Goal: Transaction & Acquisition: Purchase product/service

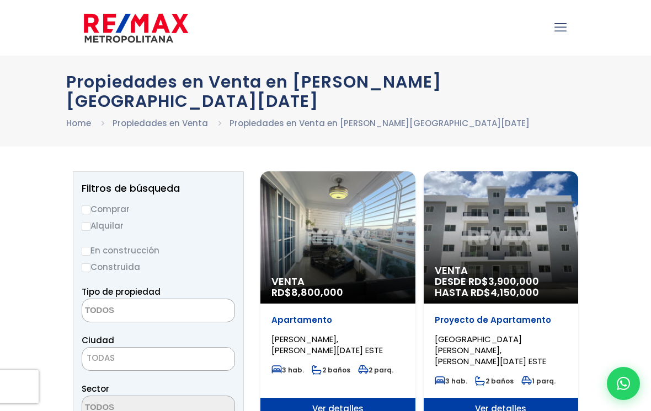
select select
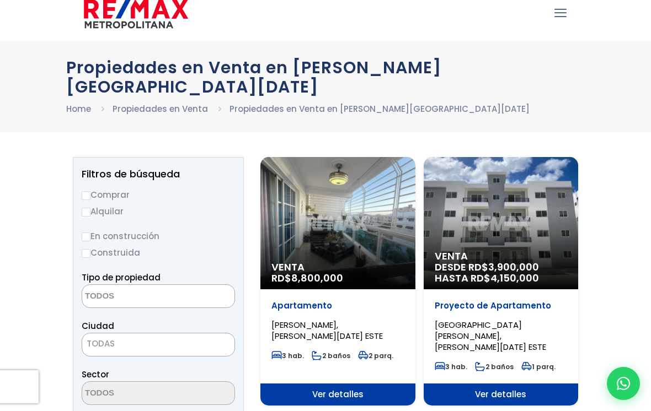
scroll to position [24, 0]
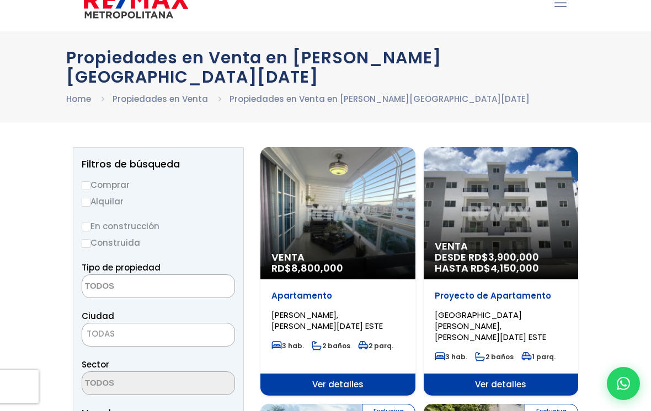
click at [89, 181] on input "Comprar" at bounding box center [86, 185] width 9 height 9
radio input "true"
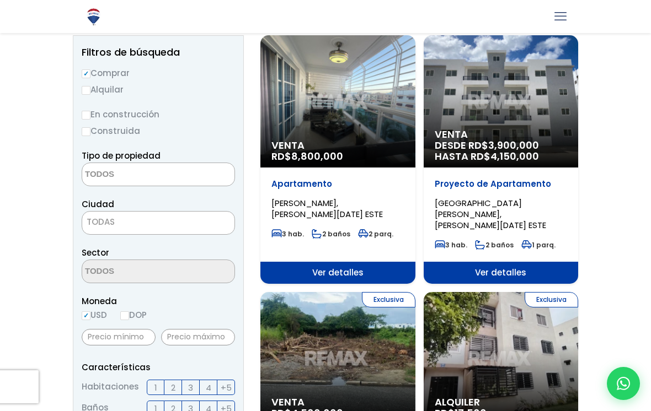
scroll to position [137, 0]
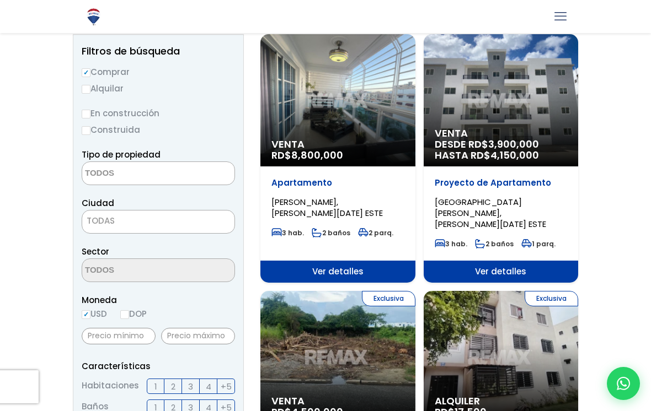
click at [104, 210] on span "TODAS" at bounding box center [158, 222] width 153 height 24
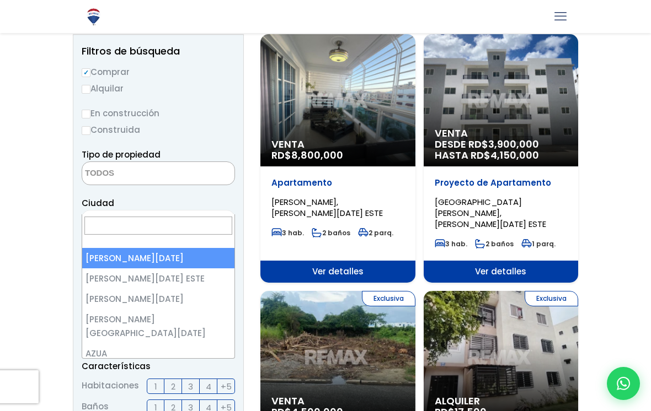
select select "1"
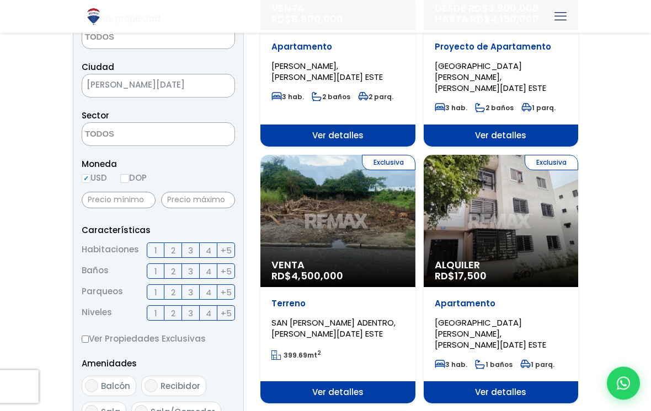
scroll to position [274, 0]
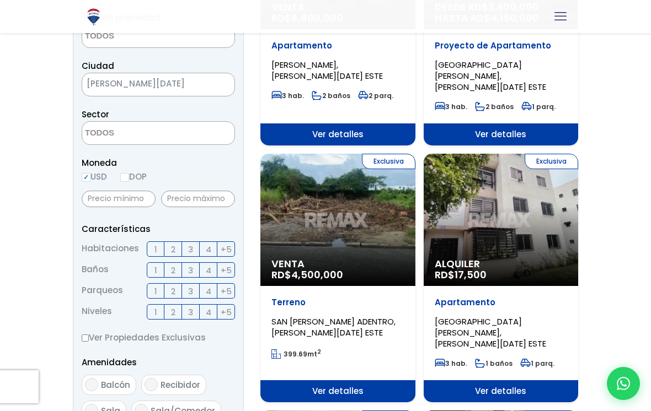
click at [174, 243] on span "2" at bounding box center [173, 250] width 4 height 14
click at [0, 0] on input "2" at bounding box center [0, 0] width 0 height 0
click at [175, 263] on label "2" at bounding box center [173, 270] width 18 height 15
click at [0, 0] on input "2" at bounding box center [0, 0] width 0 height 0
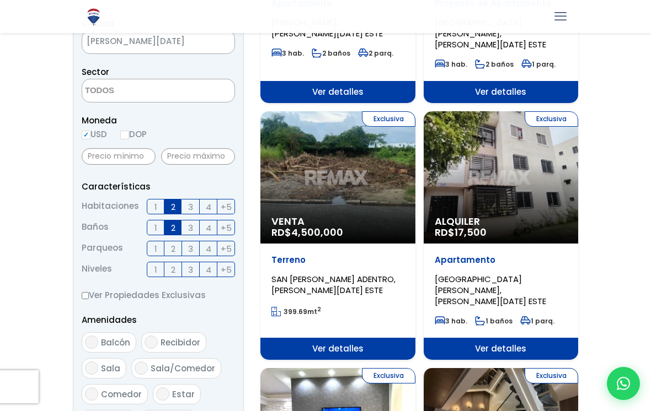
scroll to position [317, 0]
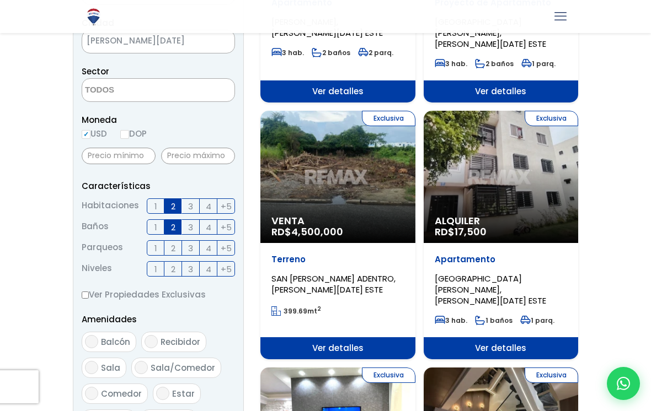
click at [191, 221] on span "3" at bounding box center [190, 228] width 5 height 14
click at [0, 0] on input "3" at bounding box center [0, 0] width 0 height 0
click at [188, 199] on label "3" at bounding box center [191, 206] width 18 height 15
click at [0, 0] on input "3" at bounding box center [0, 0] width 0 height 0
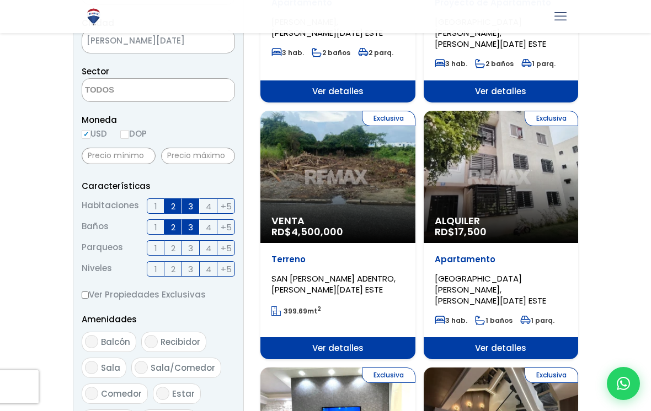
click at [172, 200] on span "2" at bounding box center [173, 207] width 4 height 14
click at [0, 0] on input "2" at bounding box center [0, 0] width 0 height 0
click at [177, 199] on label "2" at bounding box center [173, 206] width 18 height 15
click at [0, 0] on input "2" at bounding box center [0, 0] width 0 height 0
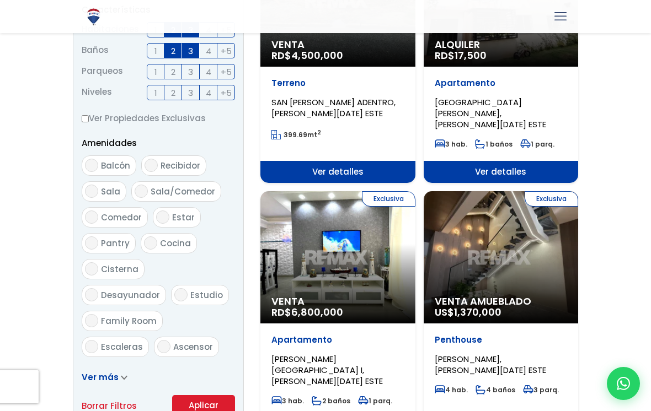
scroll to position [545, 0]
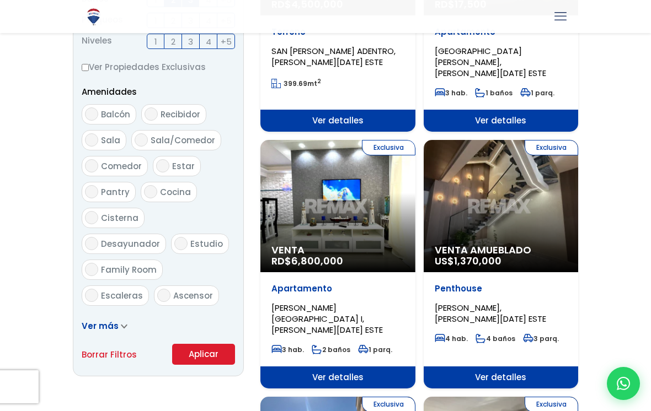
click at [94, 320] on span "Ver más" at bounding box center [100, 326] width 37 height 12
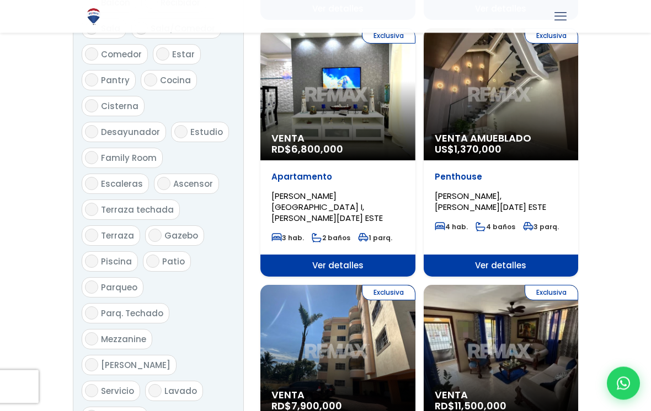
scroll to position [665, 0]
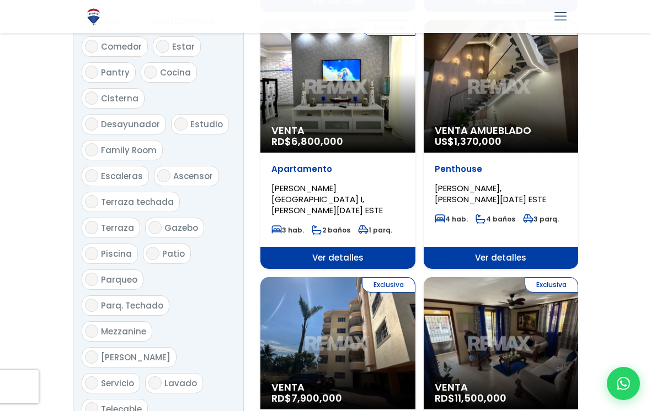
click at [94, 247] on input "Piscina" at bounding box center [91, 253] width 13 height 13
checkbox input "true"
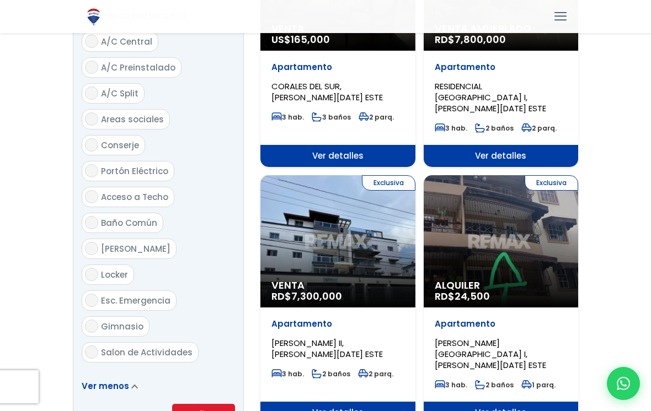
scroll to position [1297, 0]
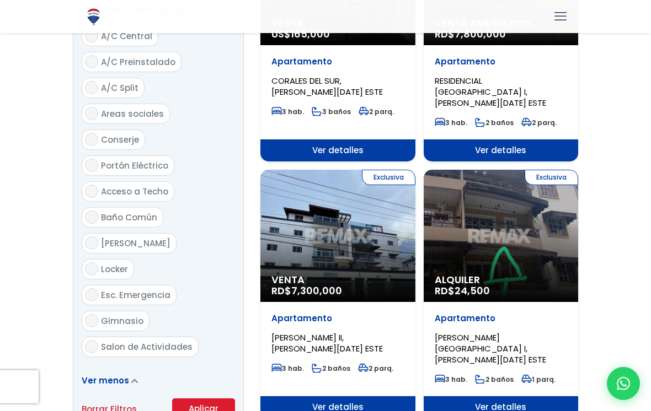
click at [196, 399] on button "Aplicar" at bounding box center [203, 409] width 63 height 21
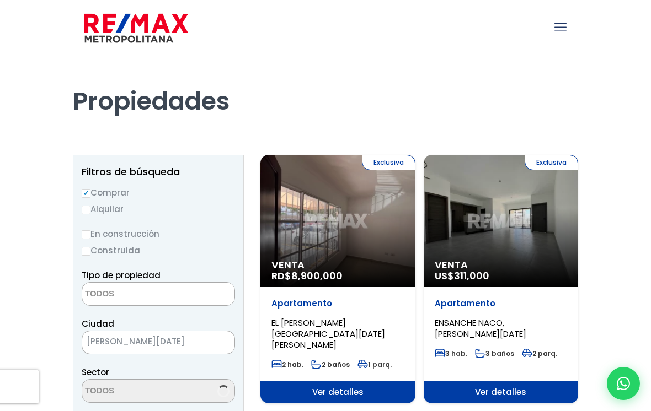
select select
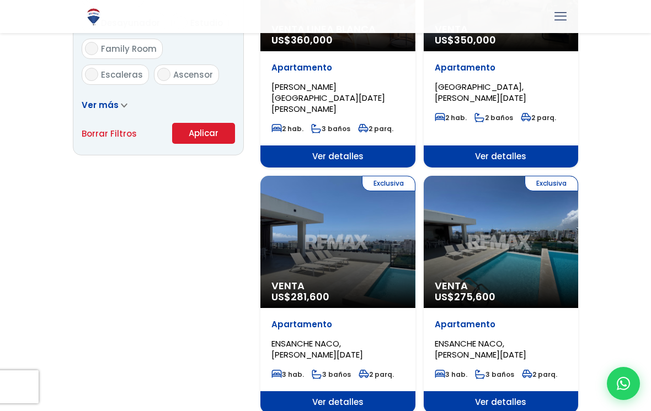
scroll to position [756, 0]
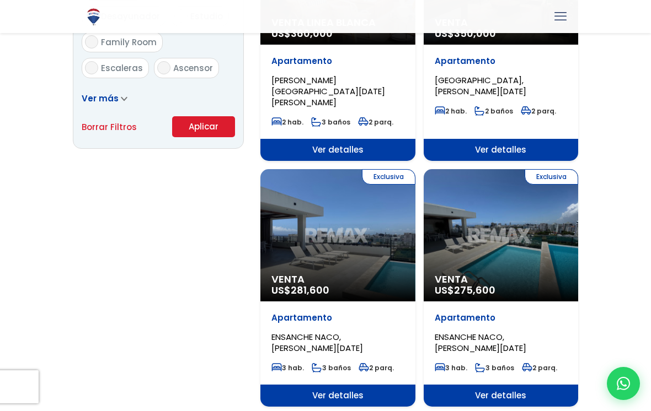
click at [495, 274] on span "Venta" at bounding box center [501, 279] width 133 height 11
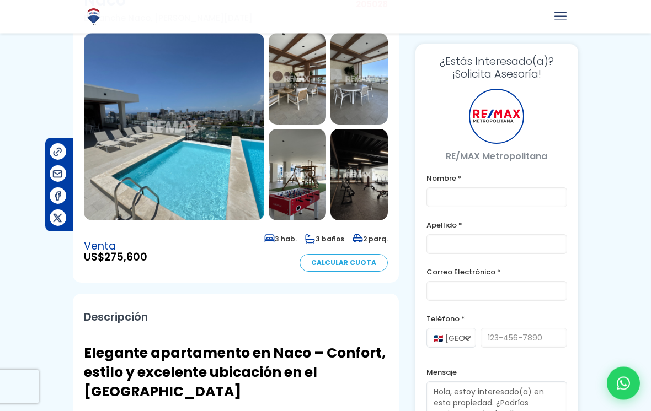
scroll to position [114, 0]
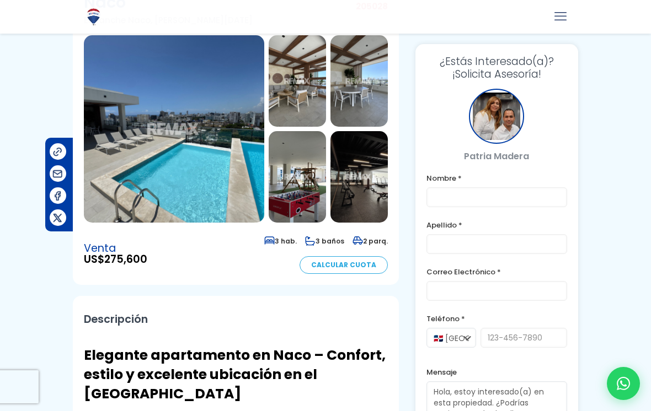
click at [133, 174] on img at bounding box center [174, 129] width 180 height 188
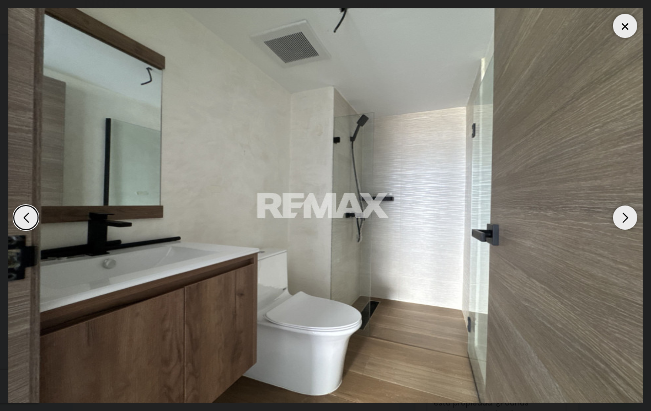
scroll to position [0, 0]
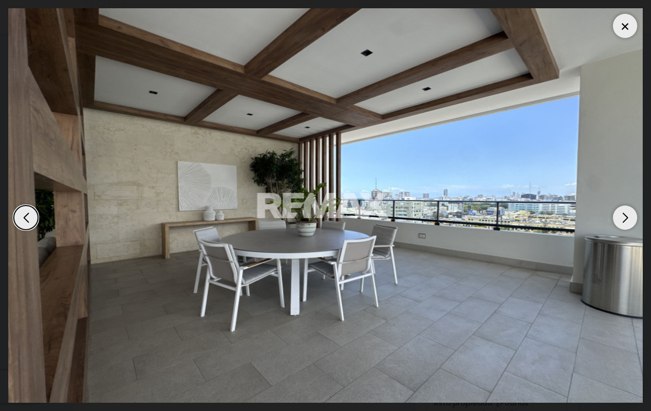
click at [627, 24] on div at bounding box center [625, 26] width 24 height 24
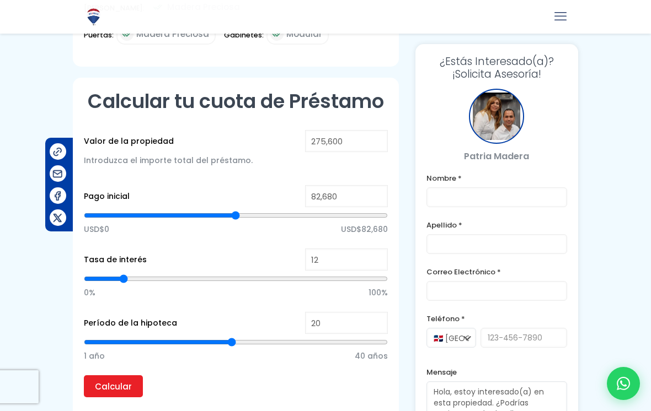
scroll to position [958, 0]
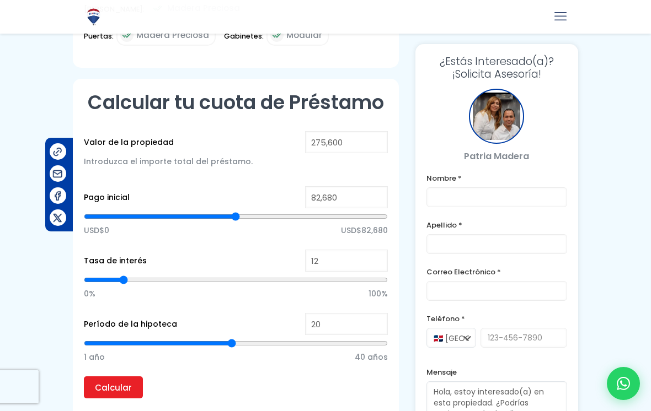
type input "135,050"
type input "135050"
type input "134,019"
type input "134019"
type input "132,988"
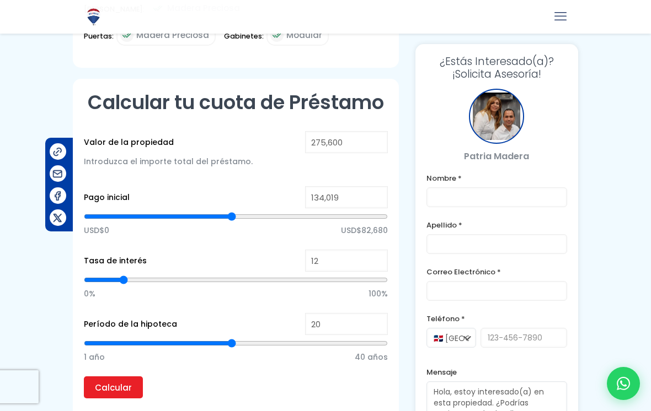
type input "132988"
type input "131,957"
type input "131957"
type input "131,441"
type input "131441"
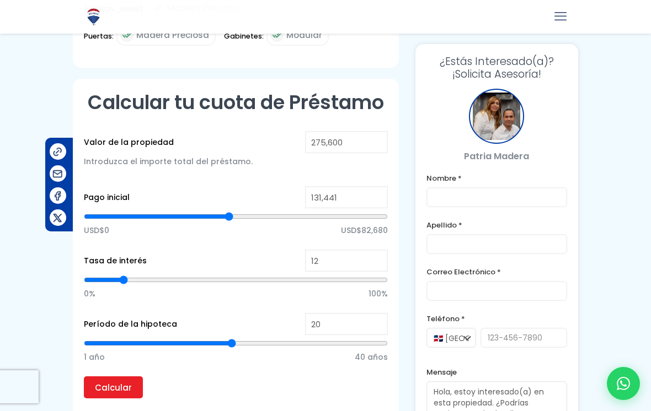
type input "130,410"
type input "130410"
type input "129,380"
type input "129380"
type input "128,349"
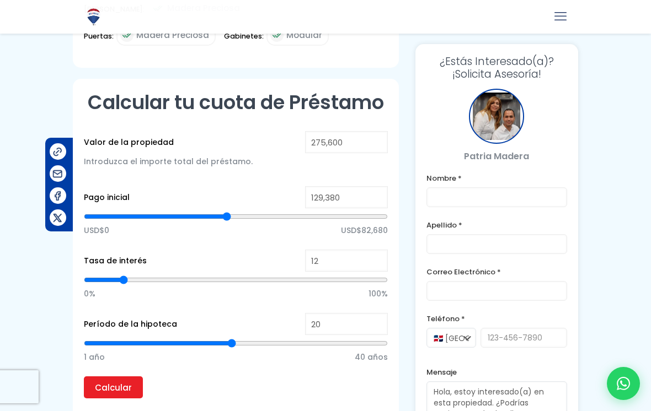
type input "128349"
type input "127,318"
type input "127318"
type input "126,802"
type input "126802"
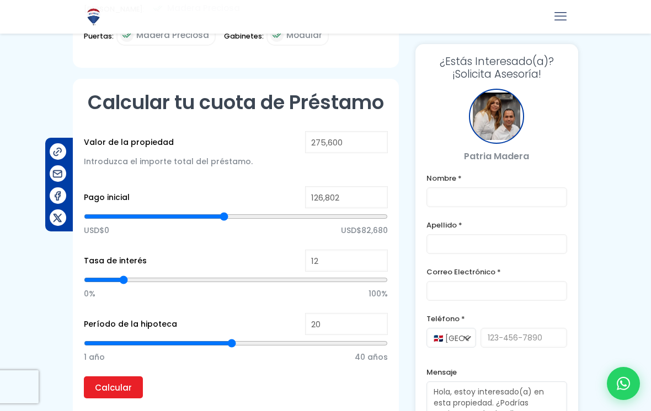
type input "126,287"
type input "126287"
type input "125,771"
type input "125771"
type input "126,287"
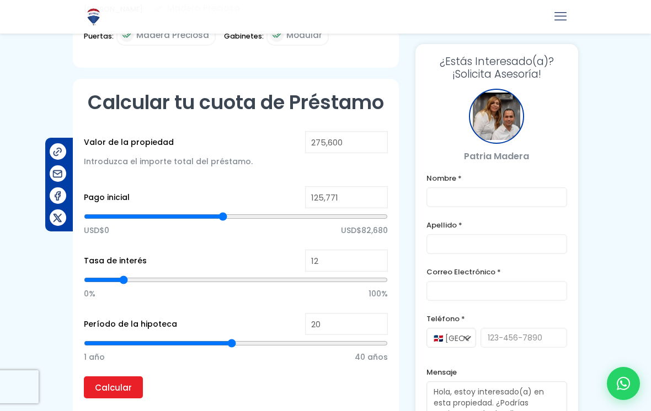
type input "126287"
type input "126,802"
type input "126802"
type input "127,318"
type input "127318"
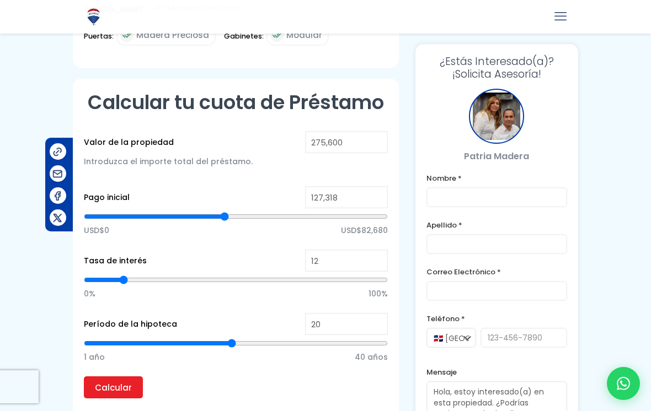
type input "127,833"
type input "127833"
type input "128,349"
type input "128349"
type input "128,864"
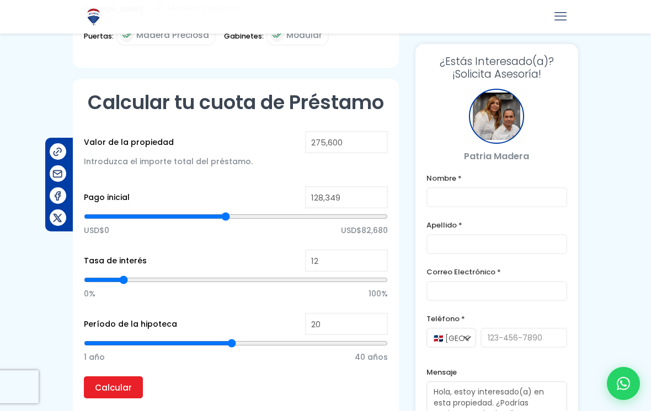
type input "128864"
type input "129,380"
type input "129380"
type input "129,895"
type input "129895"
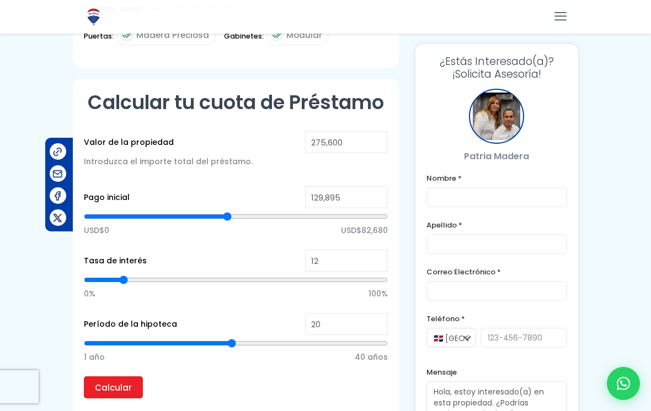
type input "130,410"
type input "130410"
type input "128,864"
type input "128864"
type input "126,287"
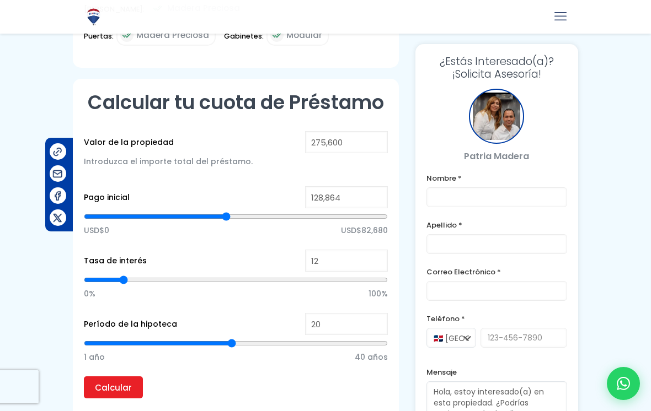
type input "126287"
type input "123,194"
type input "123194"
type input "119,070"
type input "119070"
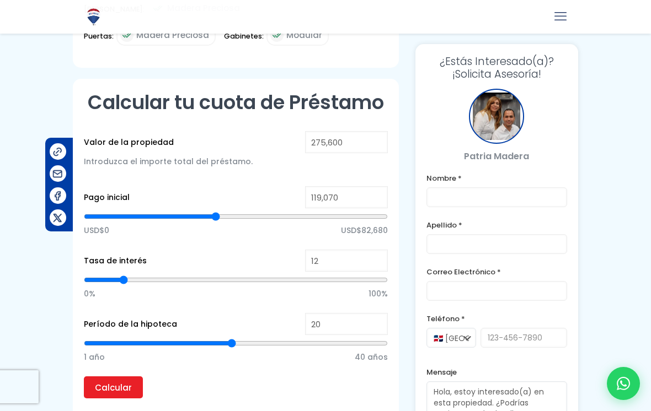
type input "114,947"
type input "114947"
type input "111,339"
type input "111339"
type input "107,730"
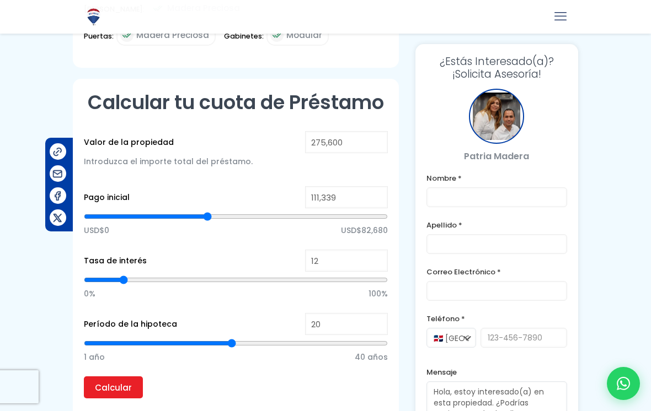
type input "107730"
type input "104,122"
type input "104122"
type input "101,545"
type input "101545"
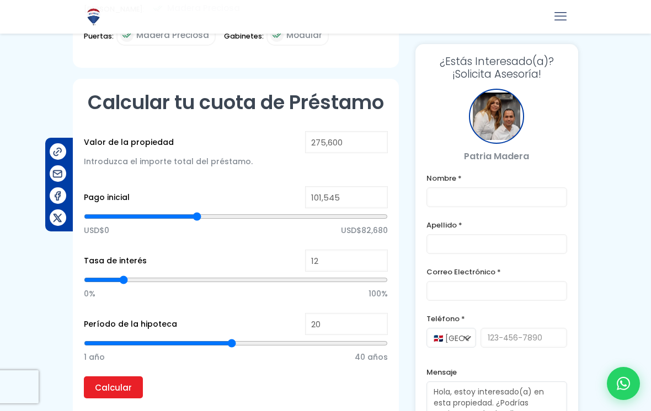
type input "98,968"
type input "98968"
type input "96,906"
type input "96906"
type input "94,844"
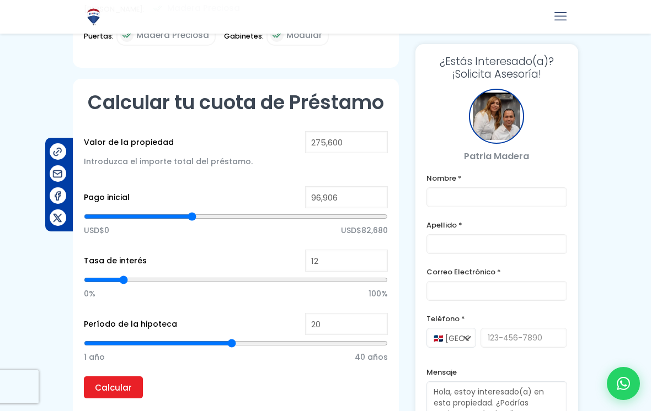
type input "94844"
type input "93,298"
type input "93298"
type input "91,751"
type input "91751"
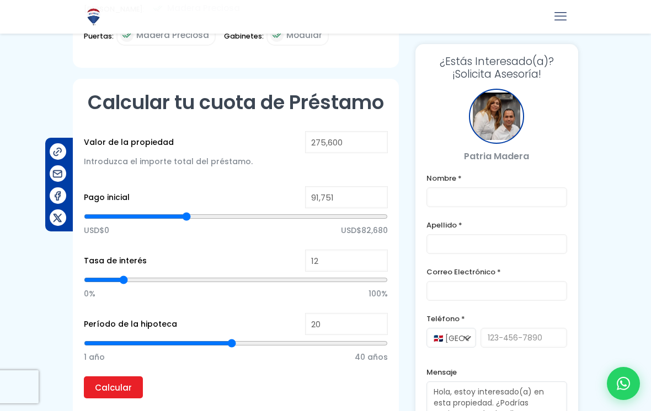
type input "90,720"
type input "90720"
type input "90,205"
type input "90205"
type input "89,174"
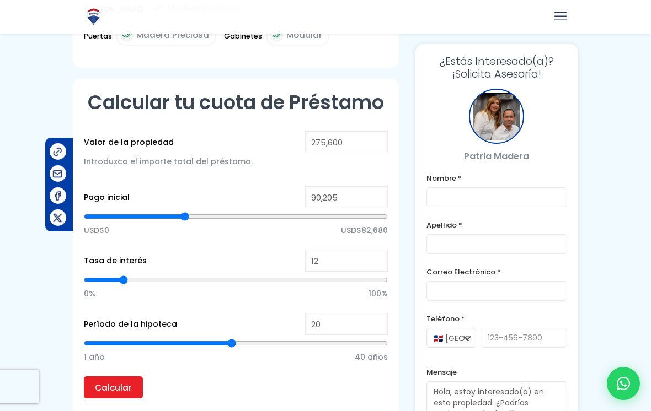
type input "89174"
type input "88,658"
type input "88658"
type input "88,143"
type input "88143"
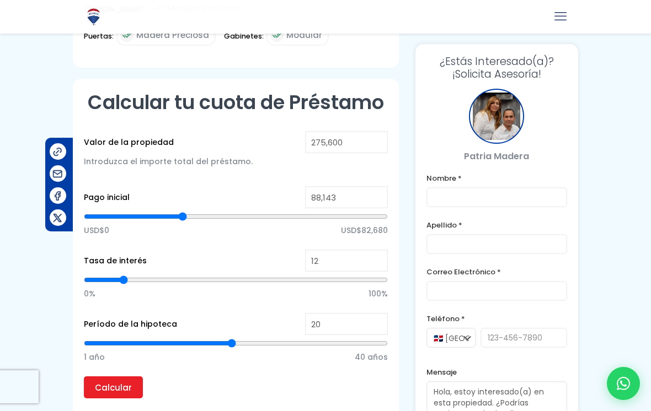
type input "87,628"
type input "87628"
type input "87,112"
type input "87112"
type input "86,081"
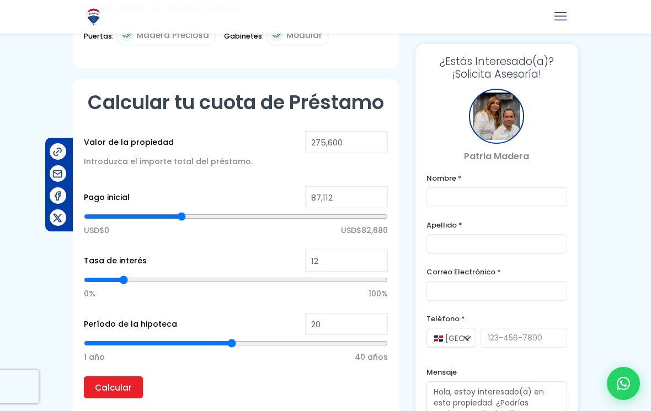
type input "86081"
type input "85,050"
type input "85050"
type input "84,535"
type input "84535"
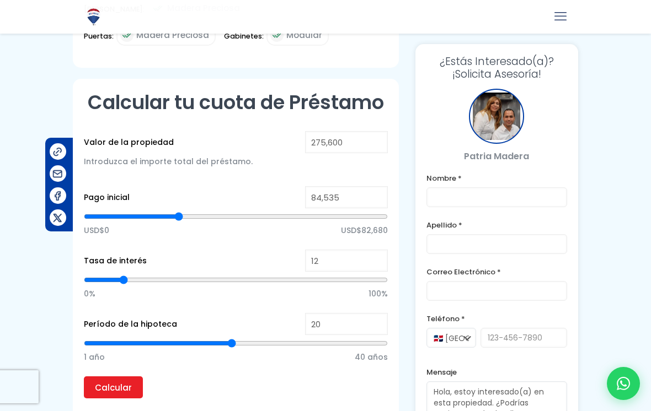
type input "83,504"
type input "83504"
type input "82,473"
type input "82473"
type input "81,958"
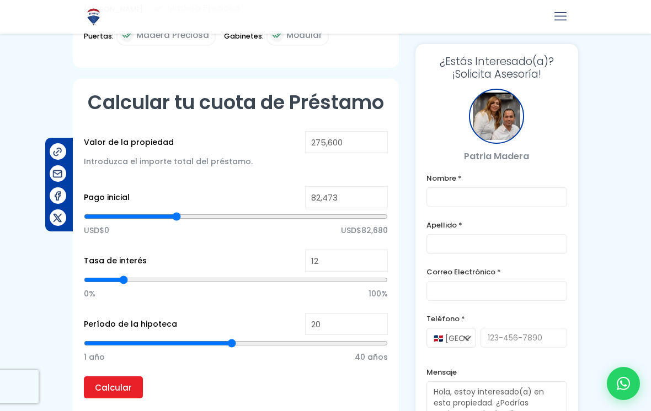
type input "81958"
type input "81,442"
type input "81442"
type input "80,927"
type input "80927"
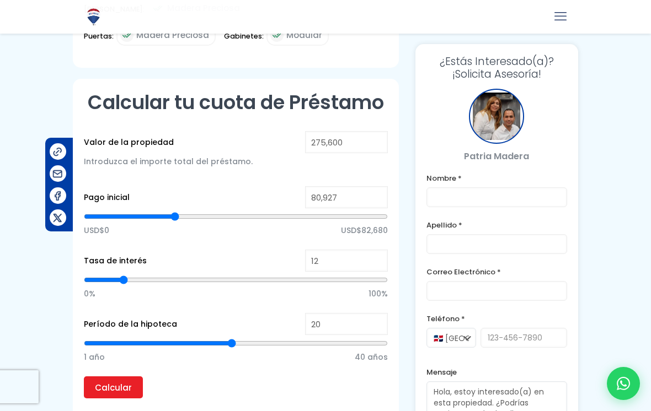
type input "80,411"
type input "80411"
type input "79,896"
type input "79896"
type input "79,380"
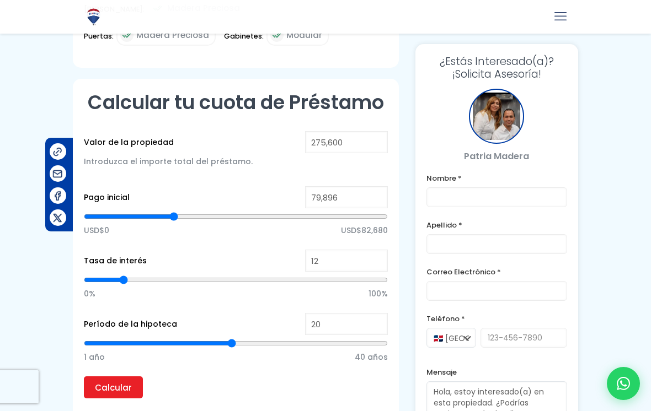
type input "79380"
type input "78,865"
type input "78865"
type input "78,349"
type input "78349"
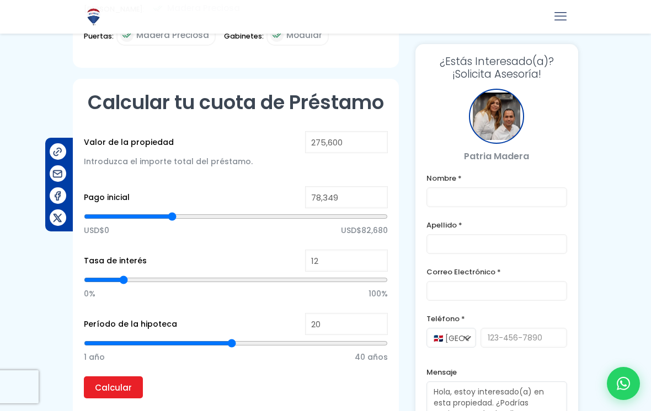
type input "78,865"
type input "78865"
type input "79,380"
type input "79380"
type input "79,896"
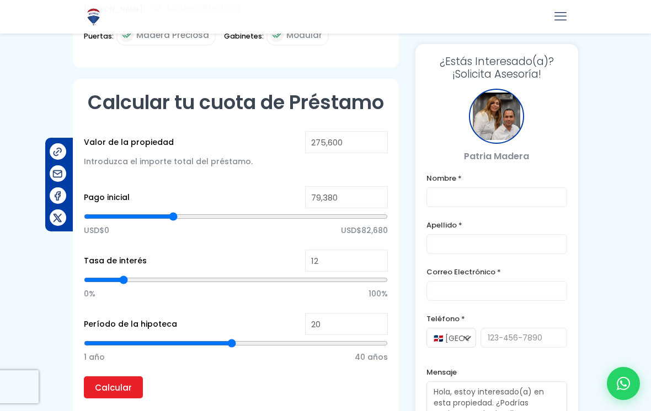
type input "79896"
type input "80,411"
type input "80411"
type input "80,927"
type input "80927"
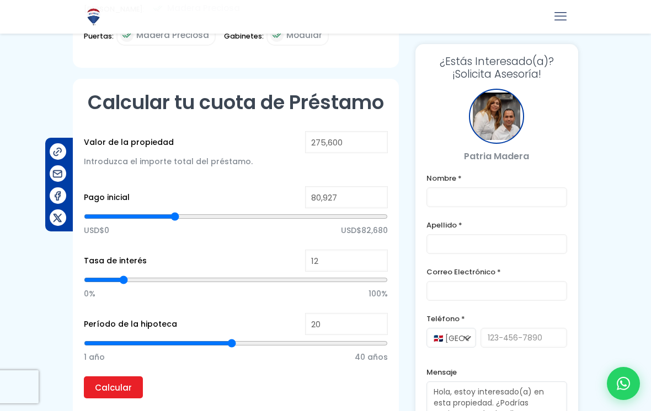
type input "81,442"
type input "81442"
type input "81,958"
type input "81958"
type input "82,473"
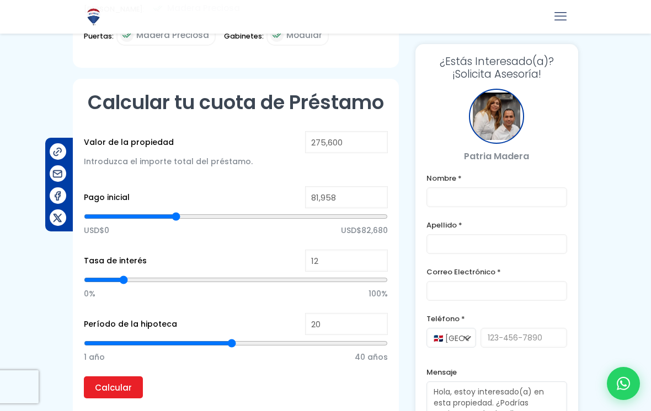
type input "82473"
type input "81,958"
type input "81958"
type input "81,442"
type input "81442"
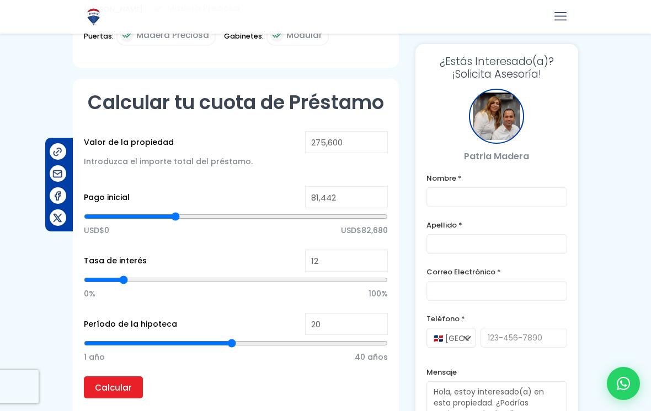
type input "80,927"
type input "80927"
type input "80,411"
type input "80411"
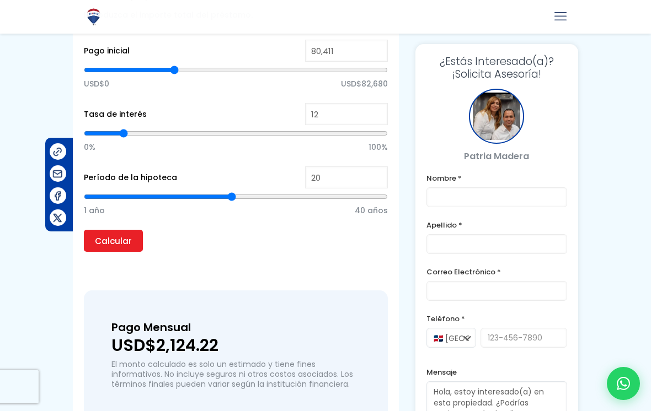
scroll to position [1081, 0]
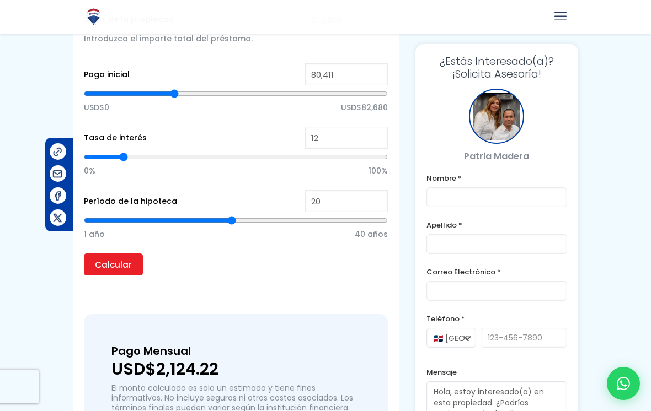
type input "21"
type input "22"
type input "23"
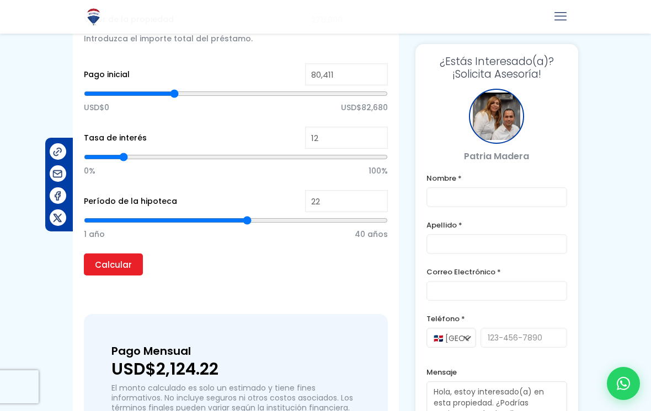
type input "23"
type input "24"
type input "25"
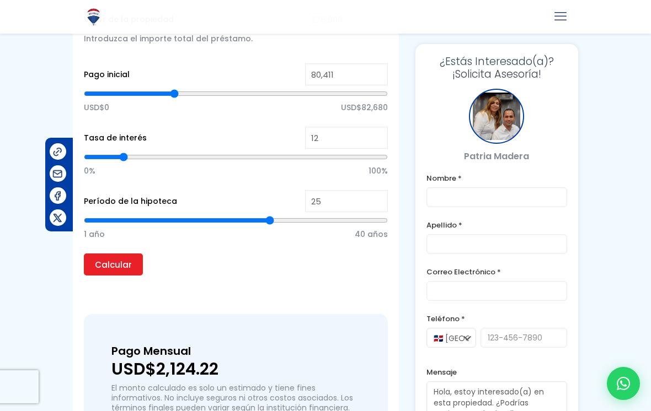
type input "26"
type input "27"
type input "28"
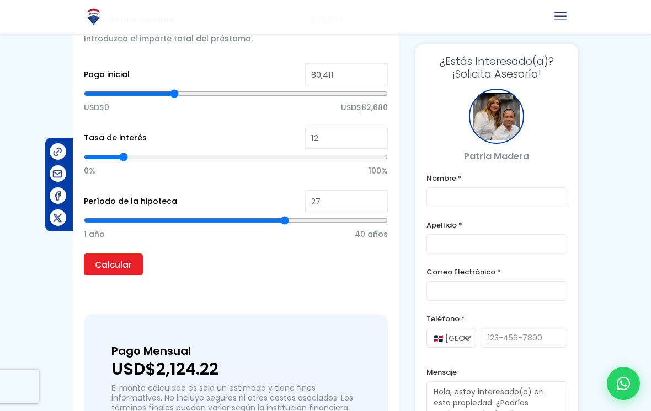
type input "28"
type input "29"
type input "30"
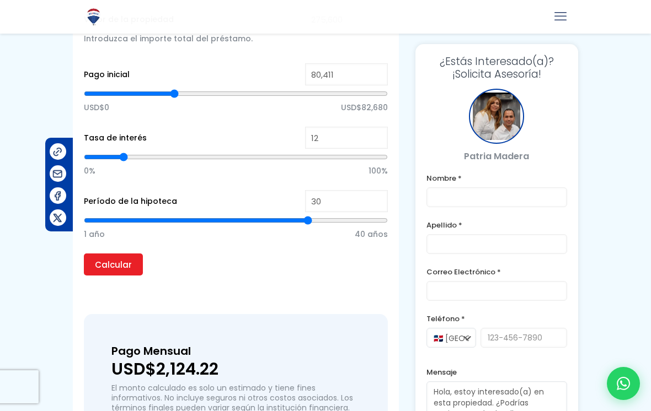
type input "31"
type input "32"
type input "33"
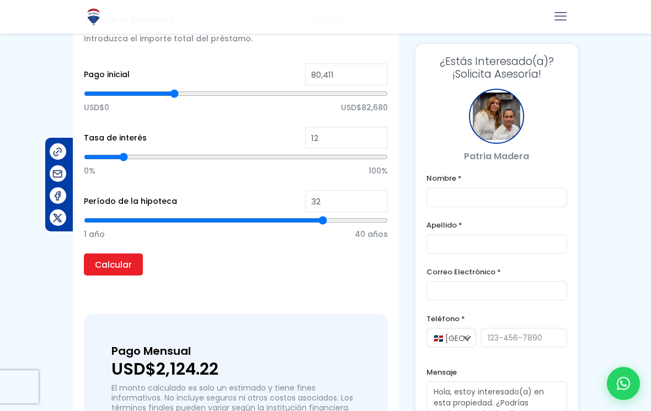
type input "33"
type input "34"
type input "35"
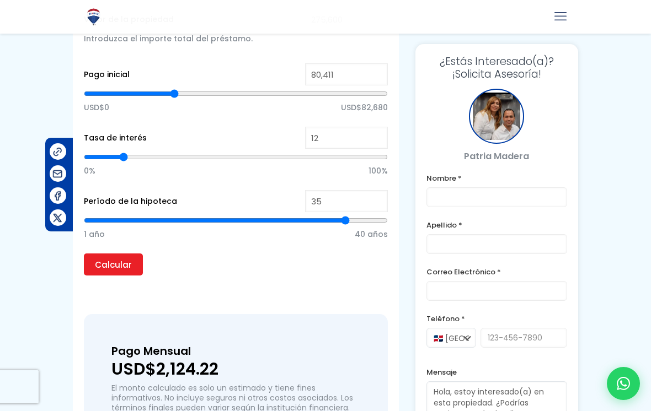
type input "36"
type input "37"
type input "38"
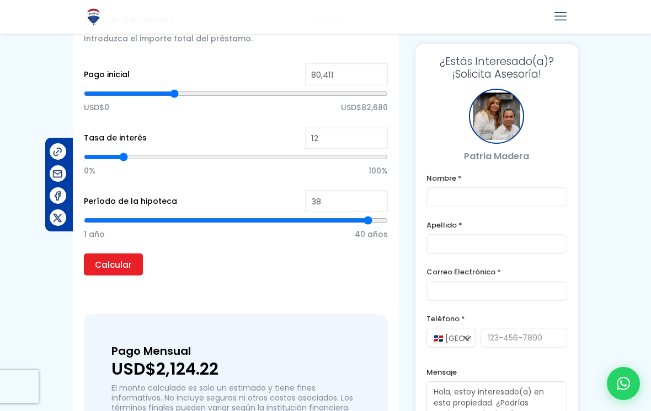
type input "38"
type input "37"
type input "36"
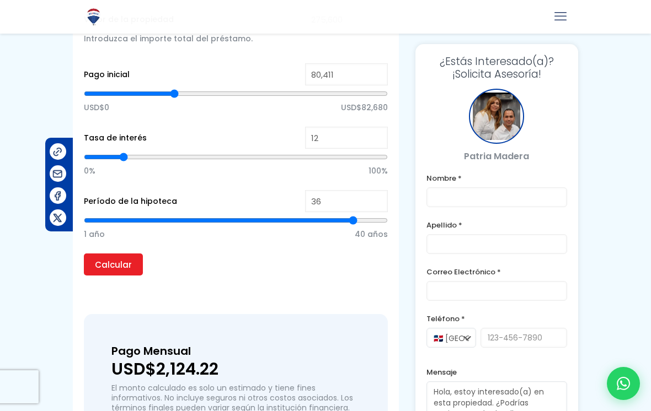
type input "35"
type input "34"
type input "33"
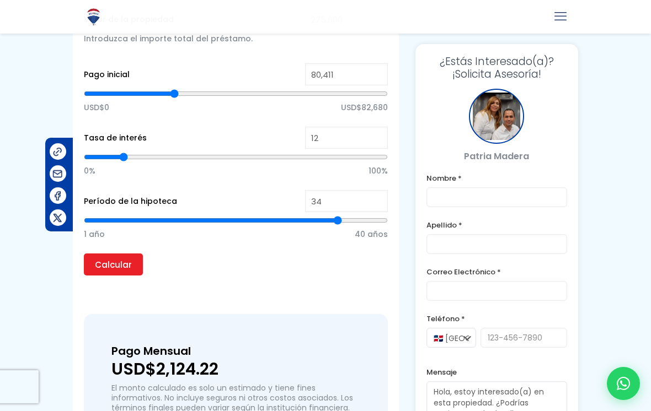
type input "33"
type input "31"
type input "30"
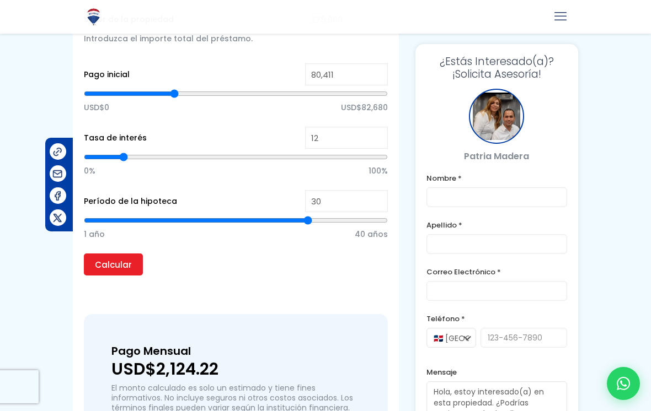
type input "29"
type input "28"
type input "27"
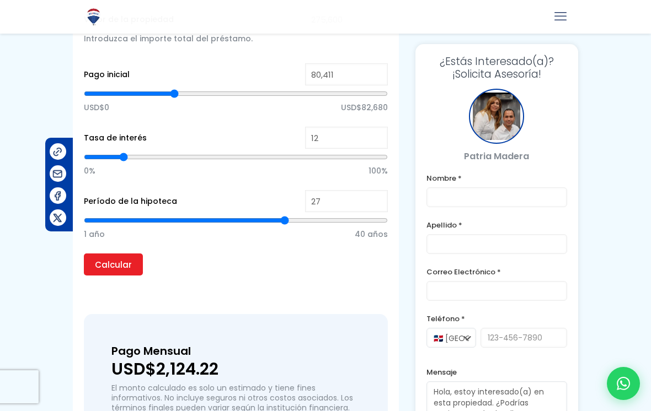
type input "27"
click at [111, 254] on input "Calcular" at bounding box center [113, 265] width 59 height 22
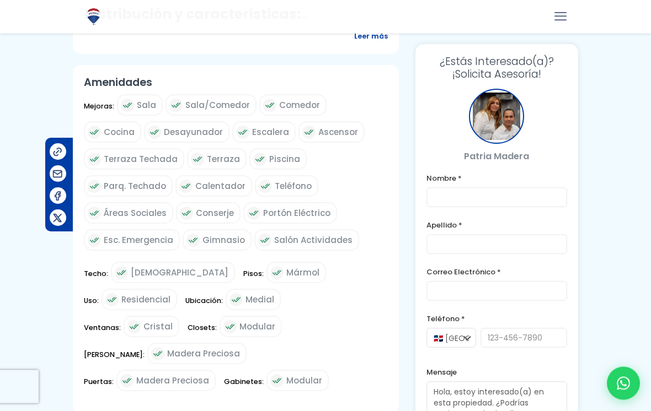
scroll to position [559, 0]
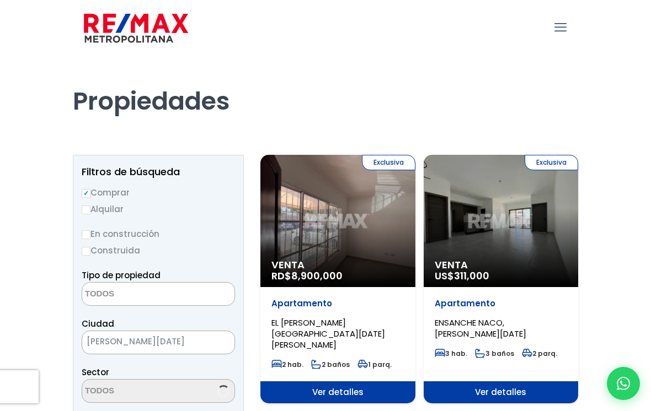
select select
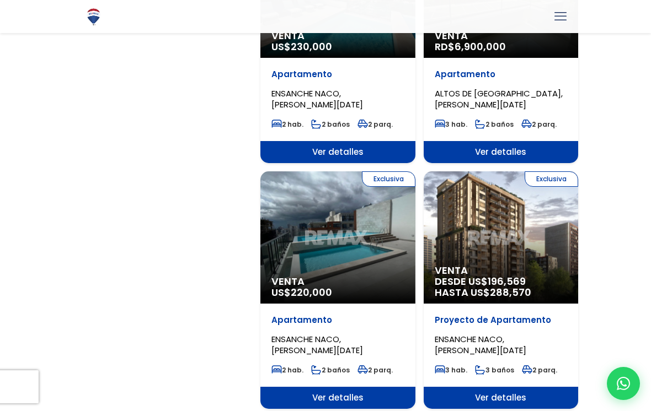
scroll to position [1739, 0]
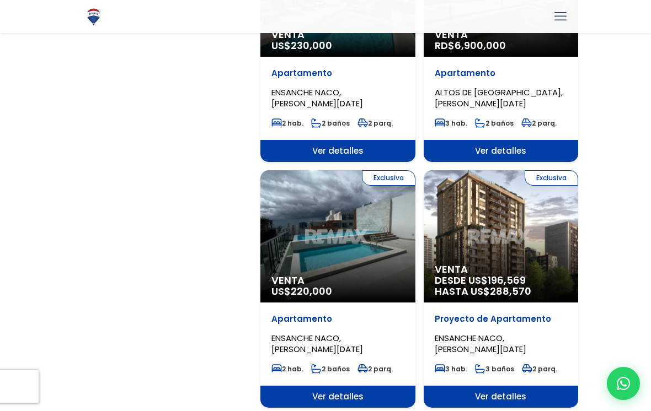
click at [481, 264] on span "Venta" at bounding box center [501, 269] width 133 height 11
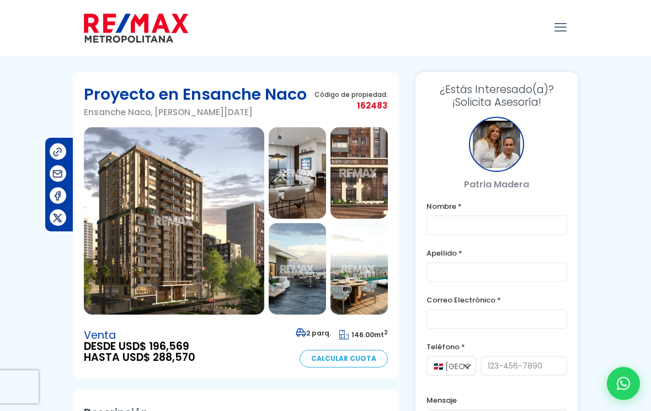
click at [147, 271] on img at bounding box center [174, 221] width 180 height 188
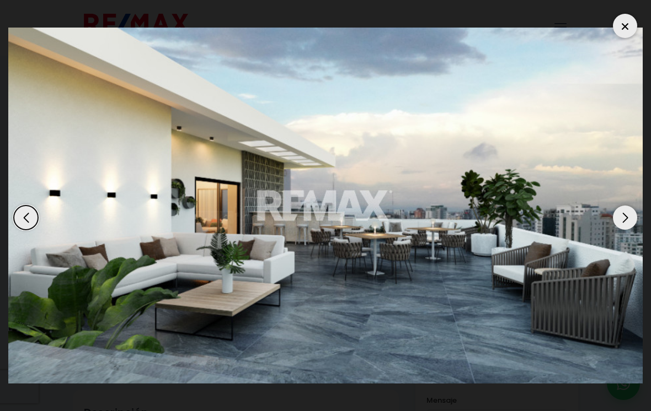
click at [624, 36] on div at bounding box center [625, 26] width 24 height 24
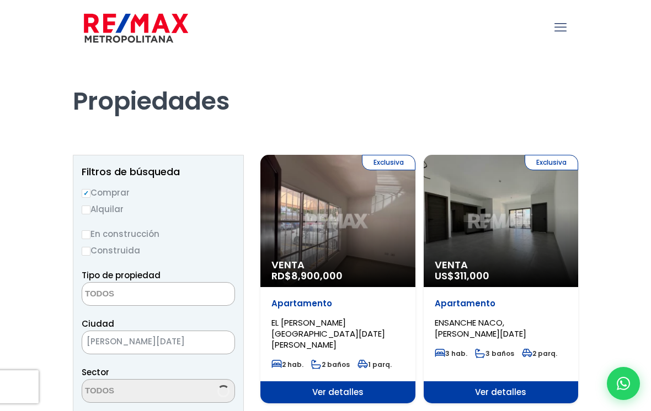
select select
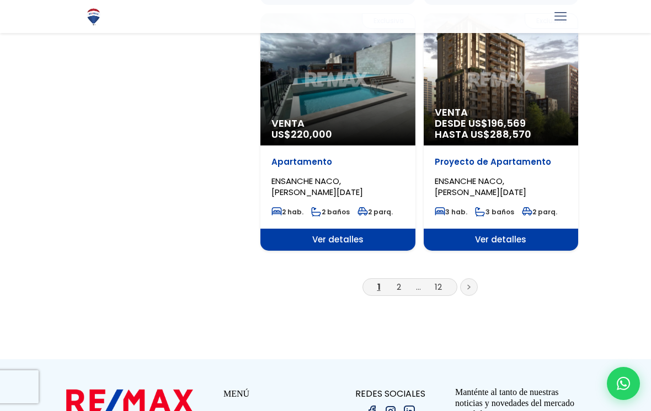
scroll to position [1897, 0]
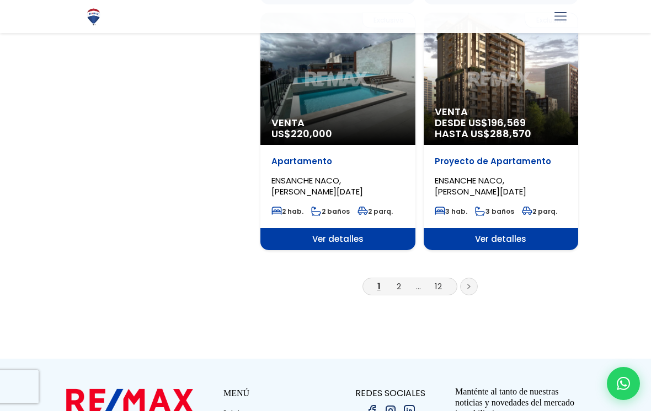
click at [399, 281] on link "2" at bounding box center [399, 287] width 4 height 12
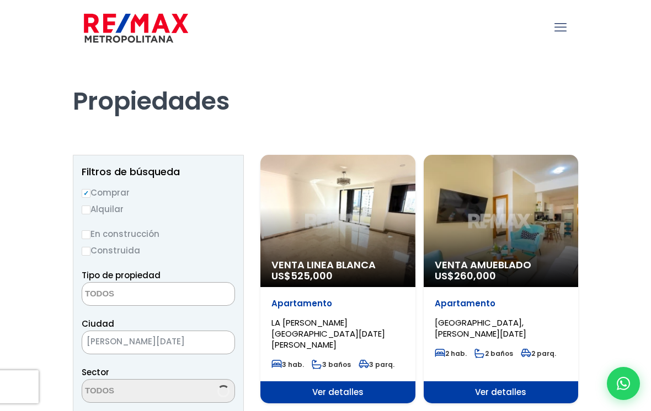
select select
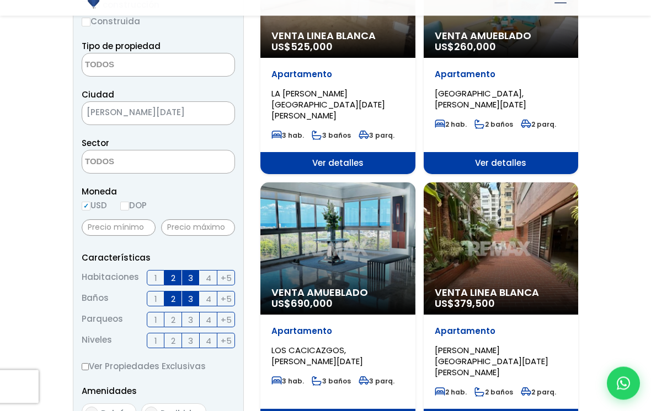
scroll to position [268, 0]
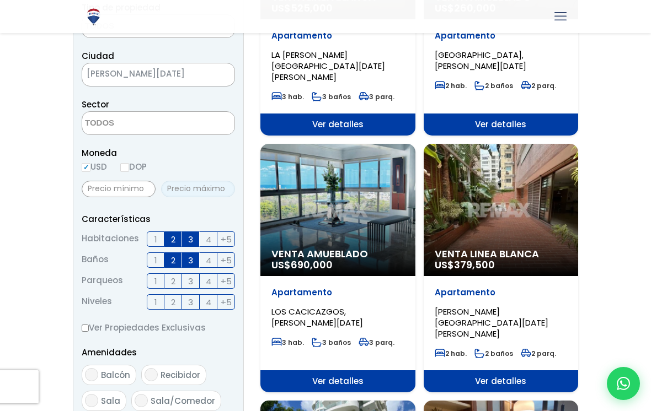
click at [176, 193] on input "text" at bounding box center [198, 189] width 74 height 17
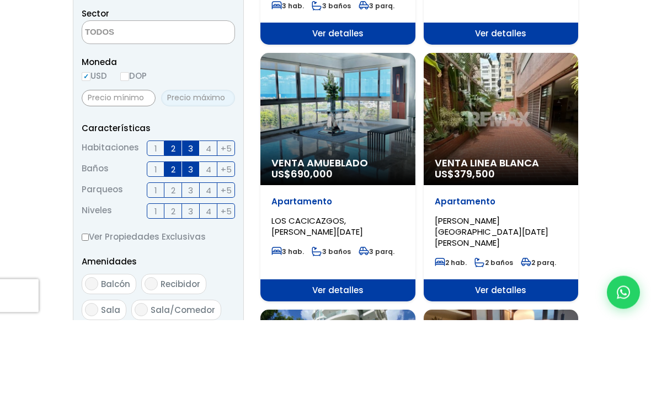
type input "0"
type input "300,000"
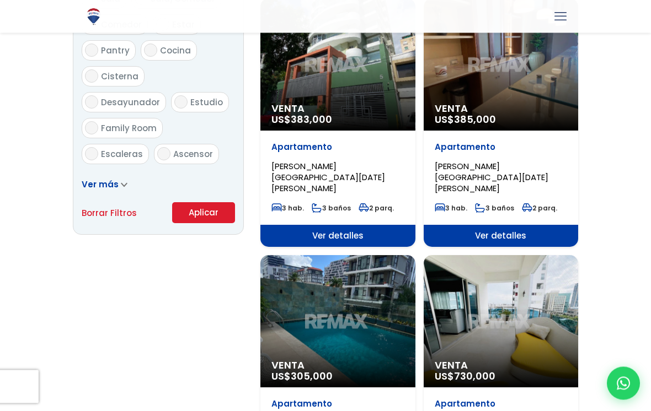
scroll to position [697, 0]
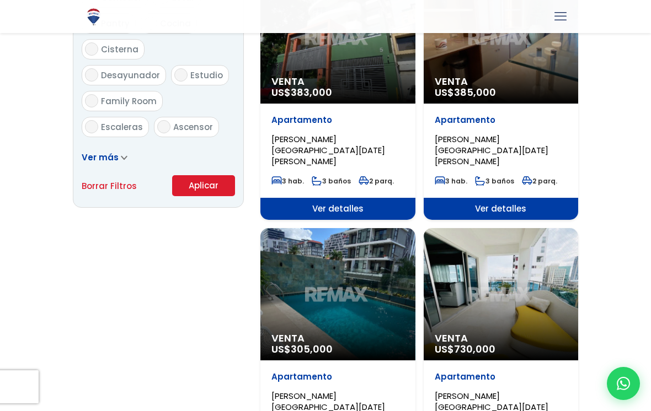
click at [195, 187] on button "Aplicar" at bounding box center [203, 185] width 63 height 21
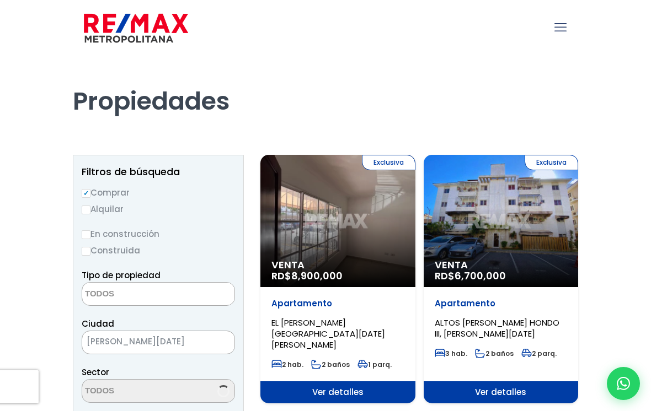
select select
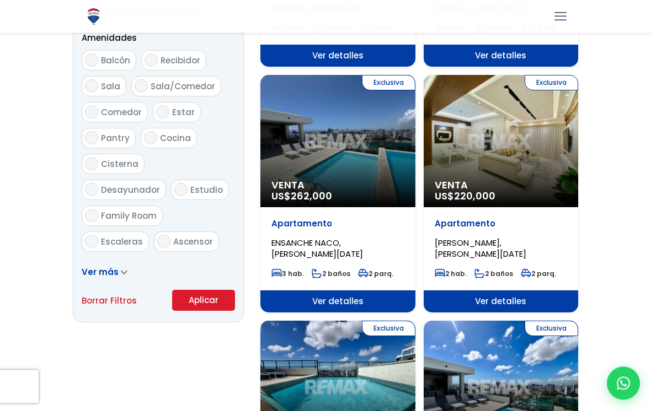
scroll to position [583, 0]
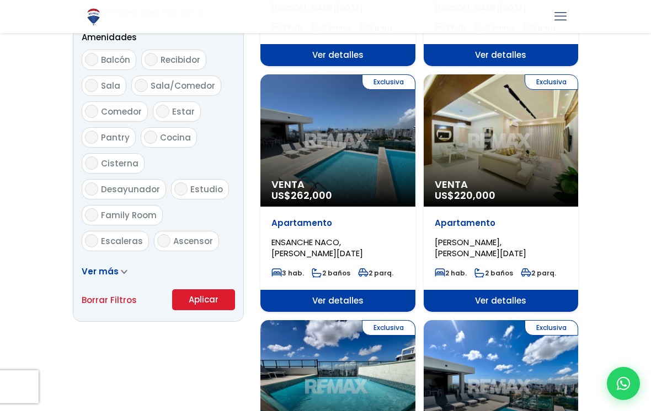
click at [462, 157] on div "Exclusiva Venta US$ 220,000" at bounding box center [501, 140] width 155 height 132
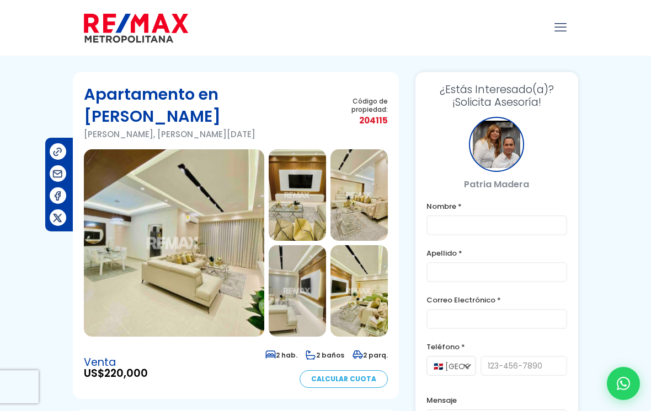
click at [133, 293] on img at bounding box center [174, 243] width 180 height 188
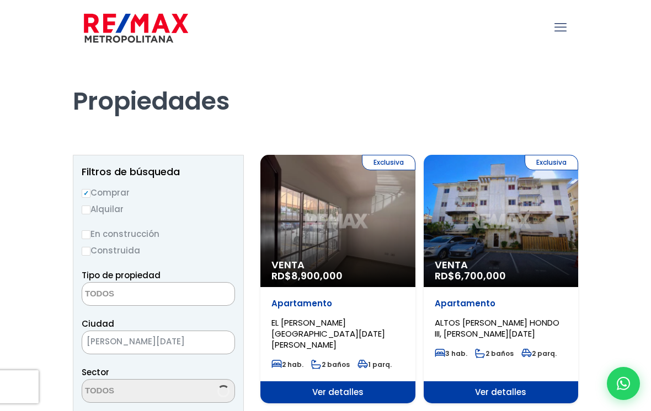
select select
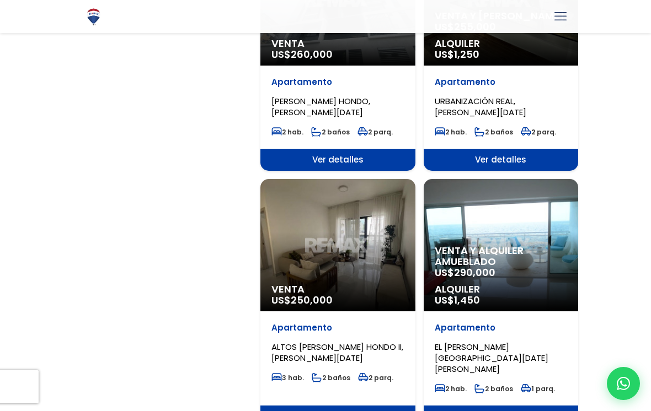
scroll to position [1709, 0]
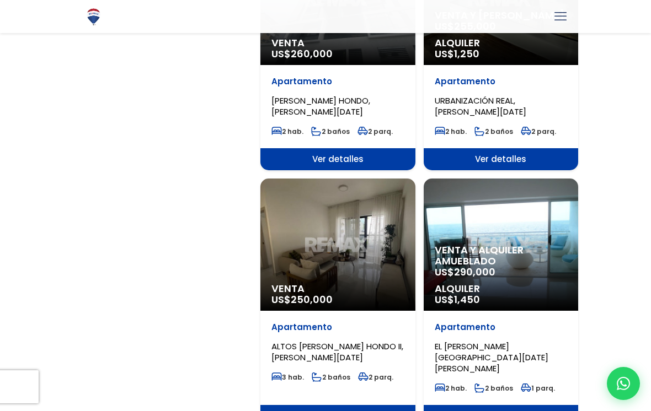
click at [478, 311] on div "[GEOGRAPHIC_DATA][PERSON_NAME][GEOGRAPHIC_DATA][DATE][PERSON_NAME] 2 hab. 2 bañ…" at bounding box center [501, 358] width 155 height 94
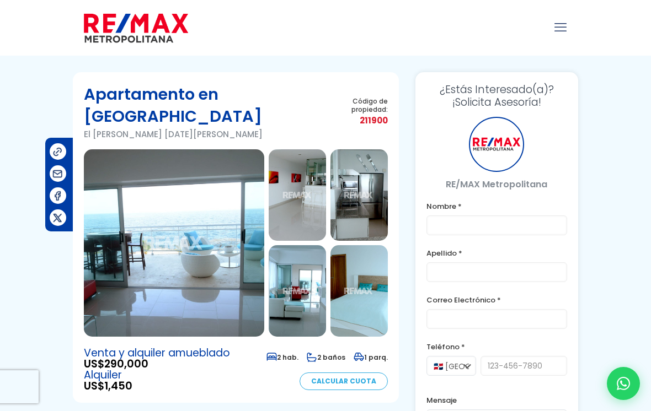
click at [132, 281] on img at bounding box center [174, 243] width 180 height 188
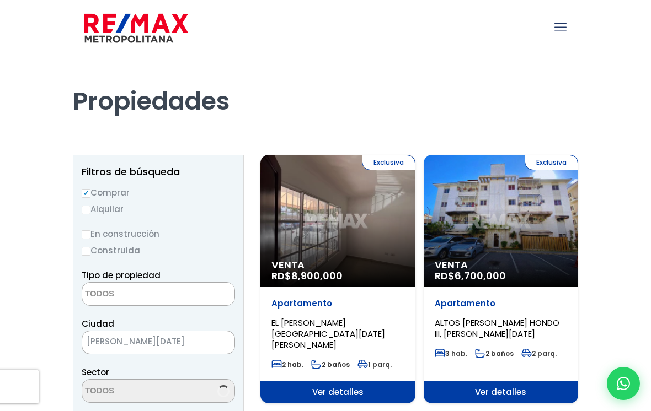
select select
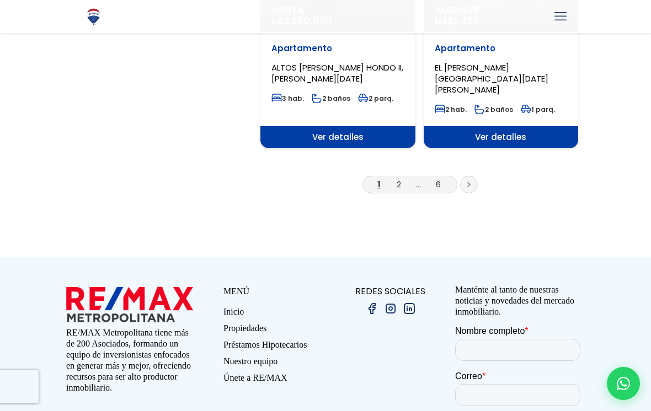
scroll to position [1832, 0]
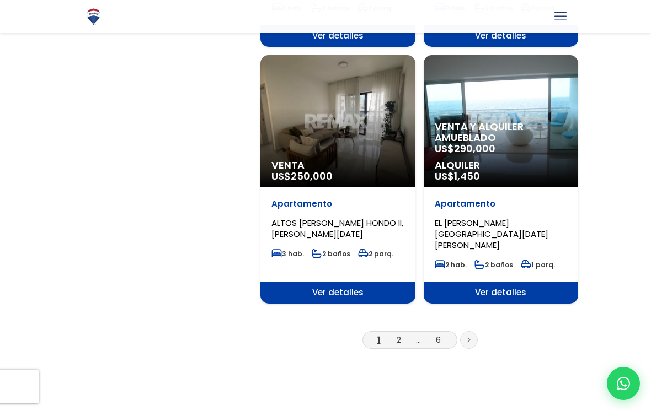
click at [399, 334] on link "2" at bounding box center [399, 340] width 4 height 12
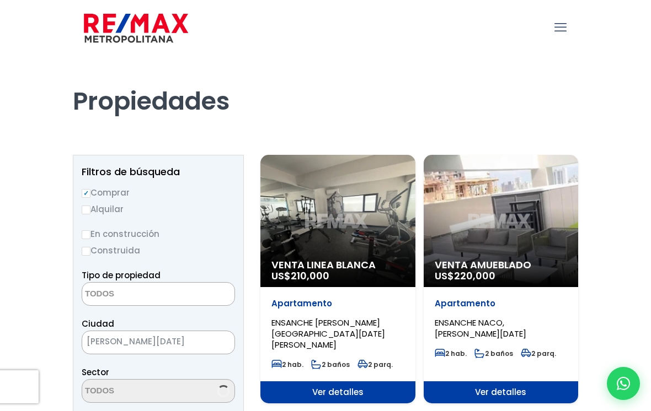
select select
